Goal: Information Seeking & Learning: Compare options

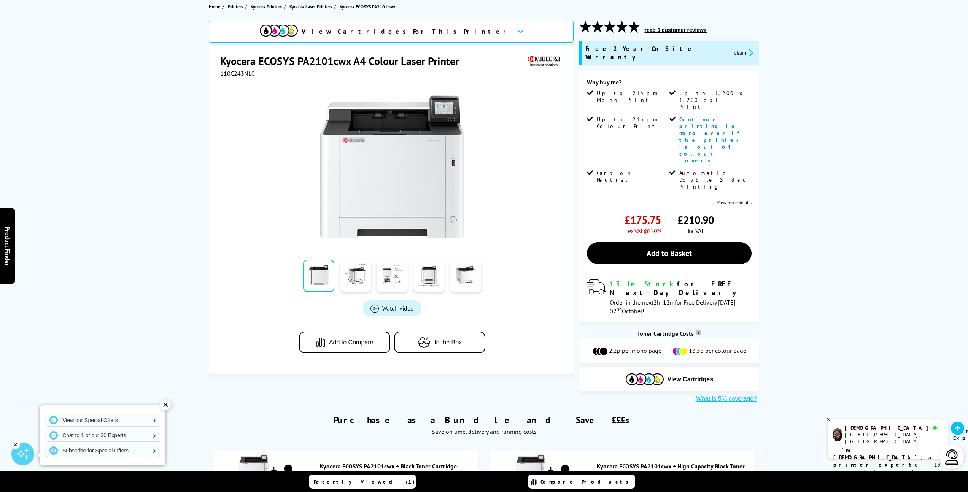
scroll to position [125, 0]
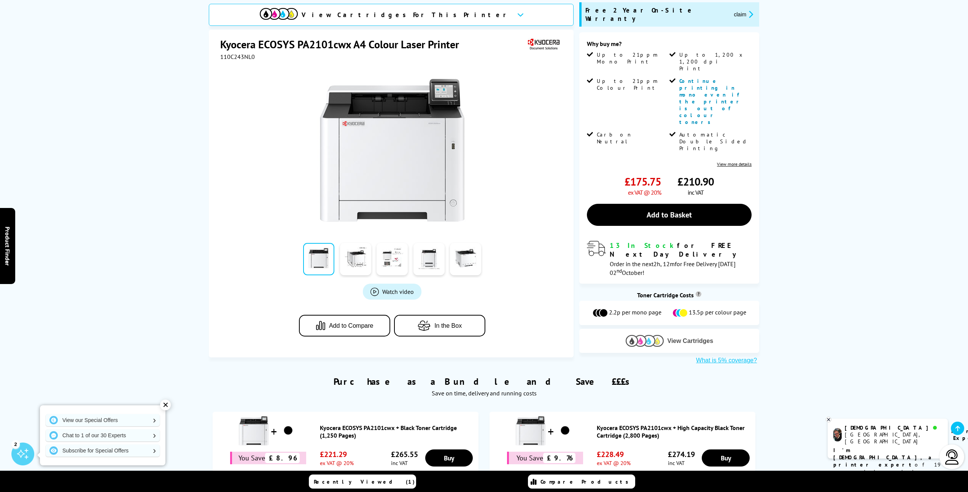
click at [686, 338] on span "View Cartridges" at bounding box center [690, 341] width 46 height 7
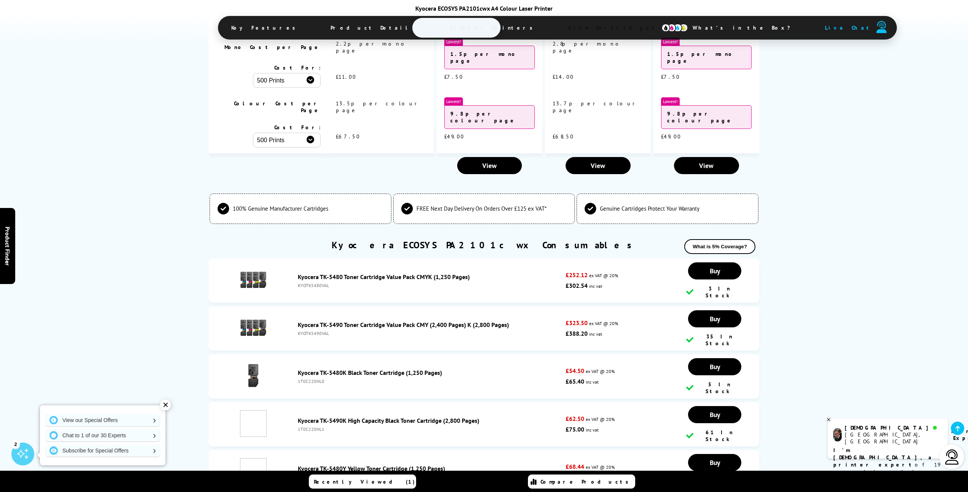
scroll to position [2089, 0]
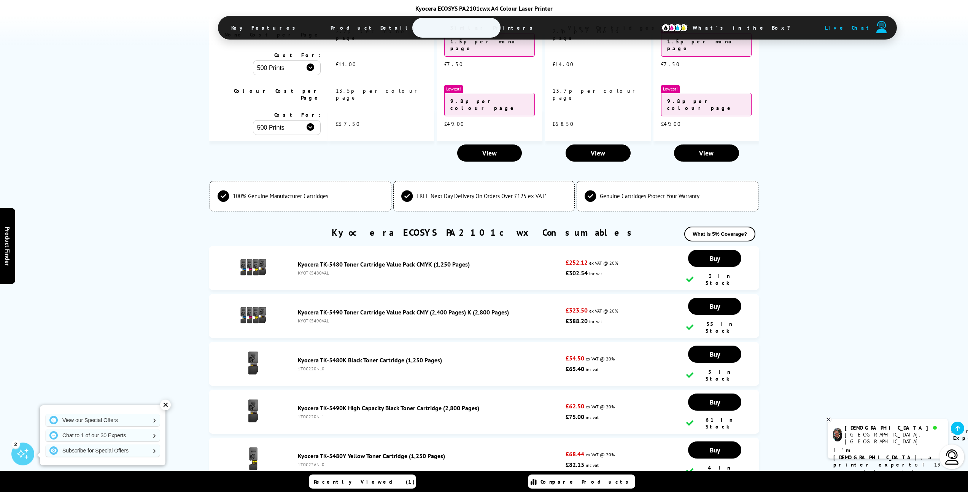
click at [322, 260] on link "Kyocera TK-5480 Toner Cartridge Value Pack CMYK (1,250 Pages)" at bounding box center [384, 264] width 172 height 8
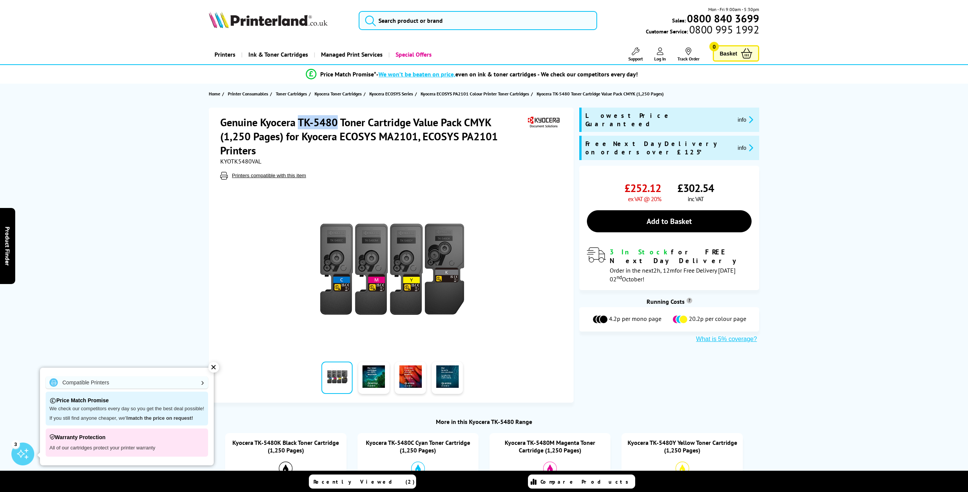
drag, startPoint x: 300, startPoint y: 123, endPoint x: 338, endPoint y: 124, distance: 38.4
click at [338, 124] on h1 "Genuine Kyocera TK-5480 Toner Cartridge Value Pack CMYK (1,250 Pages) for Kyoce…" at bounding box center [373, 136] width 306 height 42
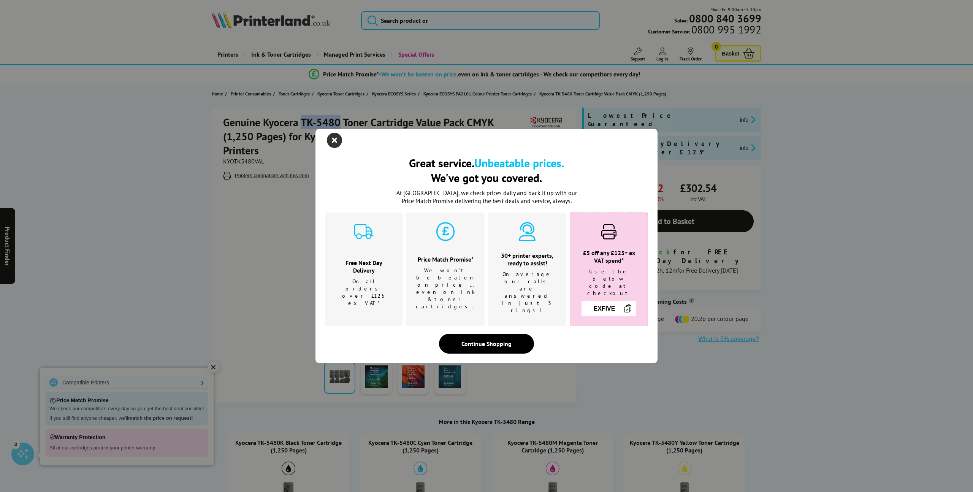
click at [335, 148] on icon "close modal" at bounding box center [334, 140] width 15 height 15
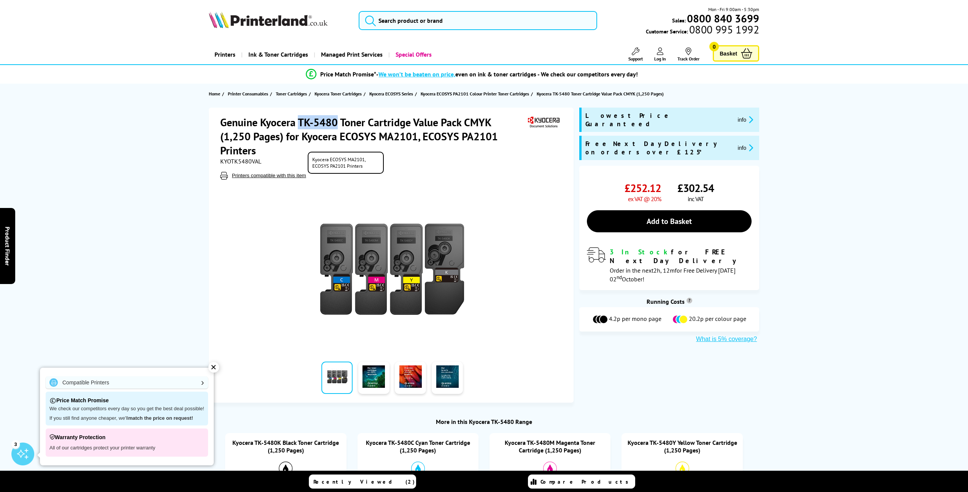
copy h1 "TK-5480"
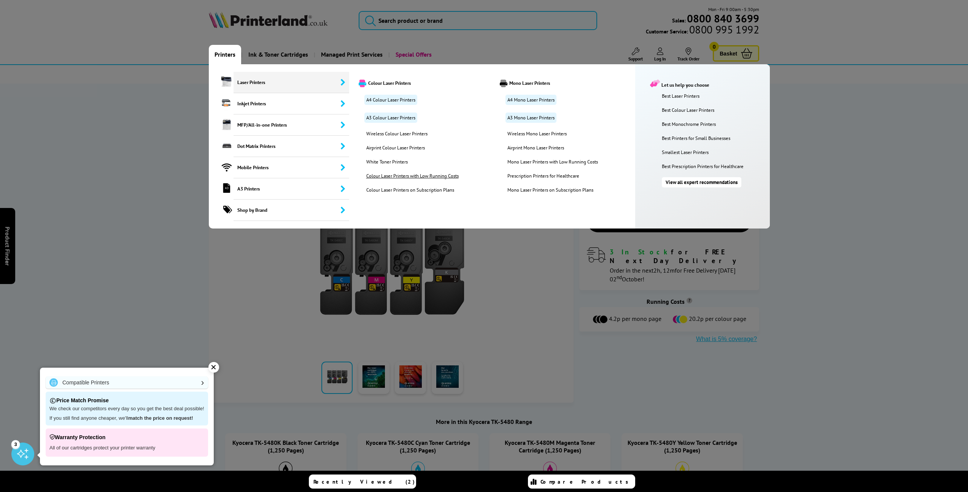
click at [401, 175] on link "Colour Laser Printers with Low Running Costs" at bounding box center [415, 176] width 111 height 6
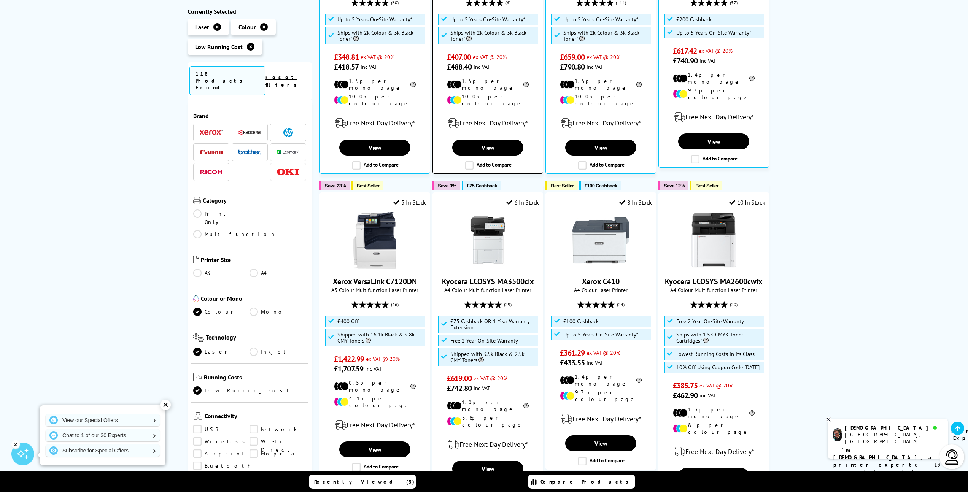
scroll to position [281, 0]
